Goal: Find specific page/section: Find specific page/section

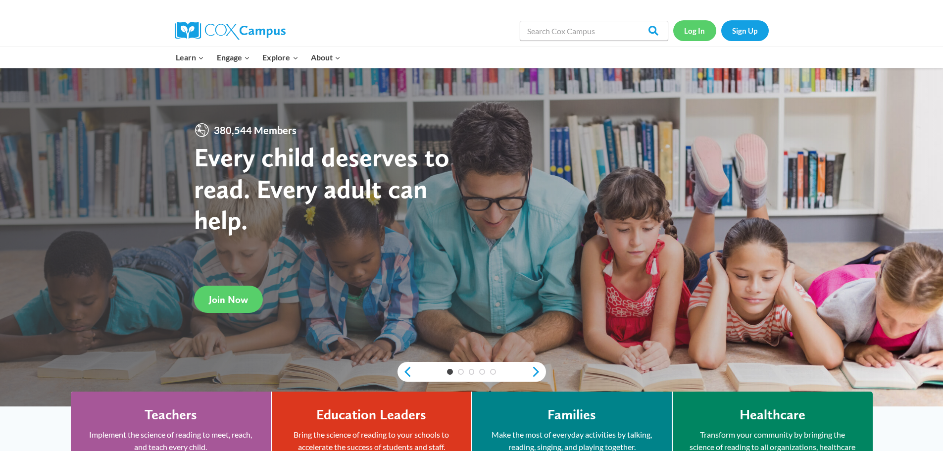
click at [689, 28] on link "Log In" at bounding box center [694, 30] width 43 height 20
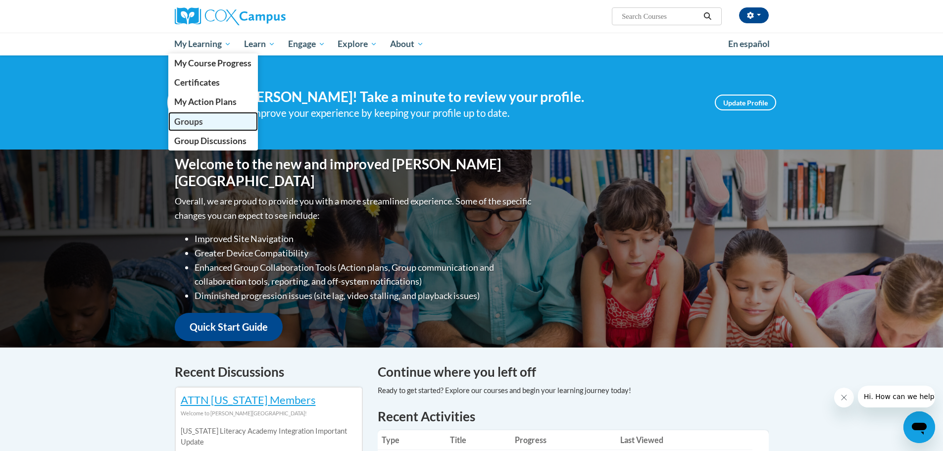
click at [196, 123] on span "Groups" at bounding box center [188, 121] width 29 height 10
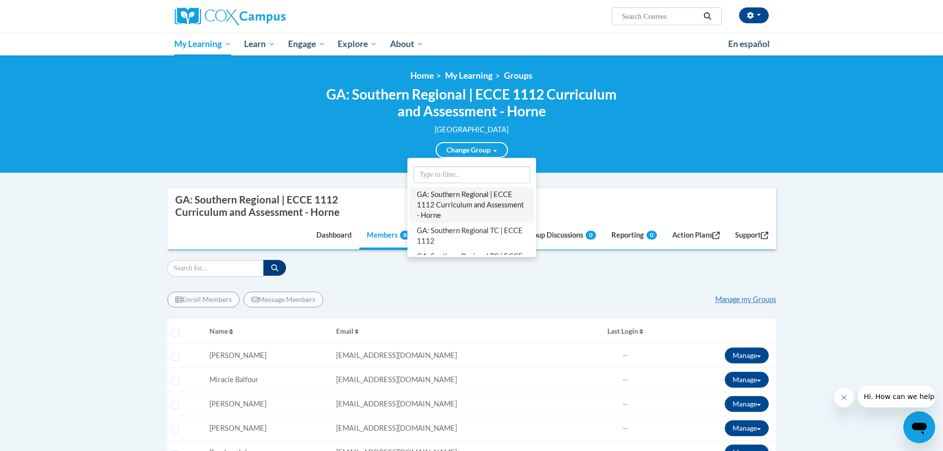
scroll to position [50, 0]
click at [460, 209] on link "GA: Southern Regional TC | ECCE 2115 - Register" at bounding box center [471, 213] width 125 height 26
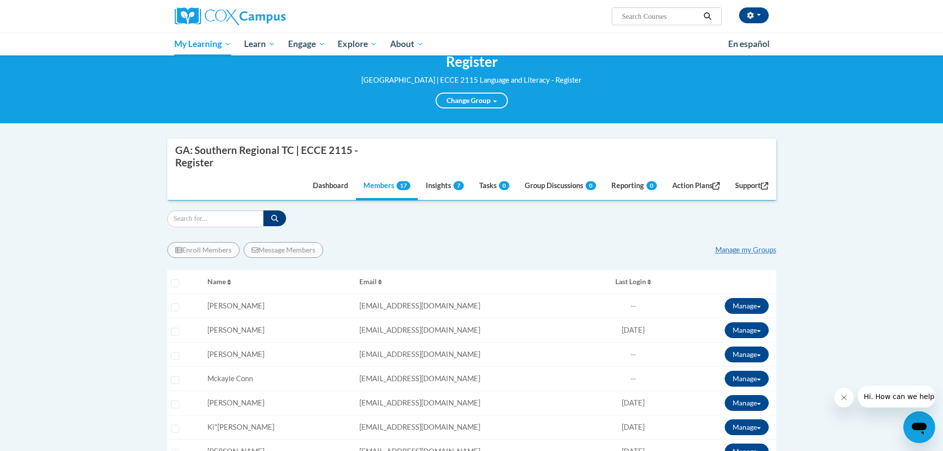
scroll to position [99, 0]
